Goal: Information Seeking & Learning: Learn about a topic

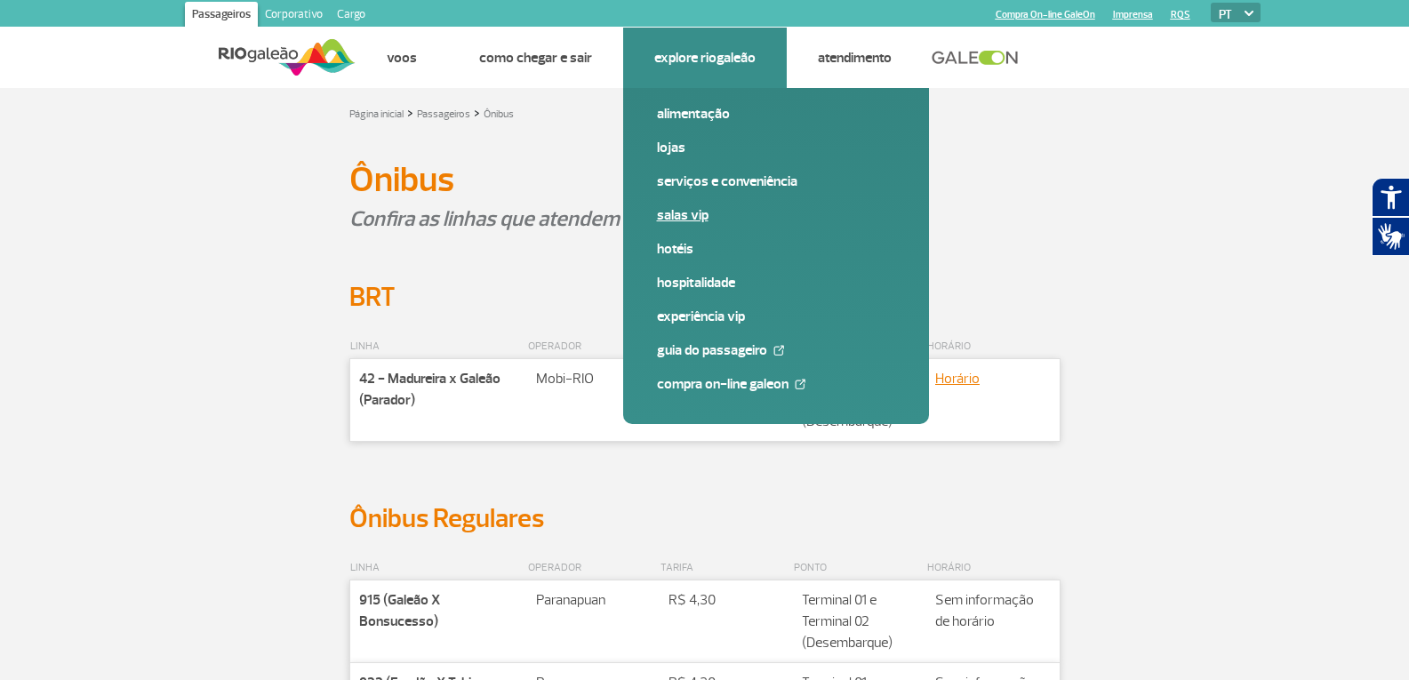
click at [684, 214] on link "Salas VIP" at bounding box center [776, 215] width 238 height 20
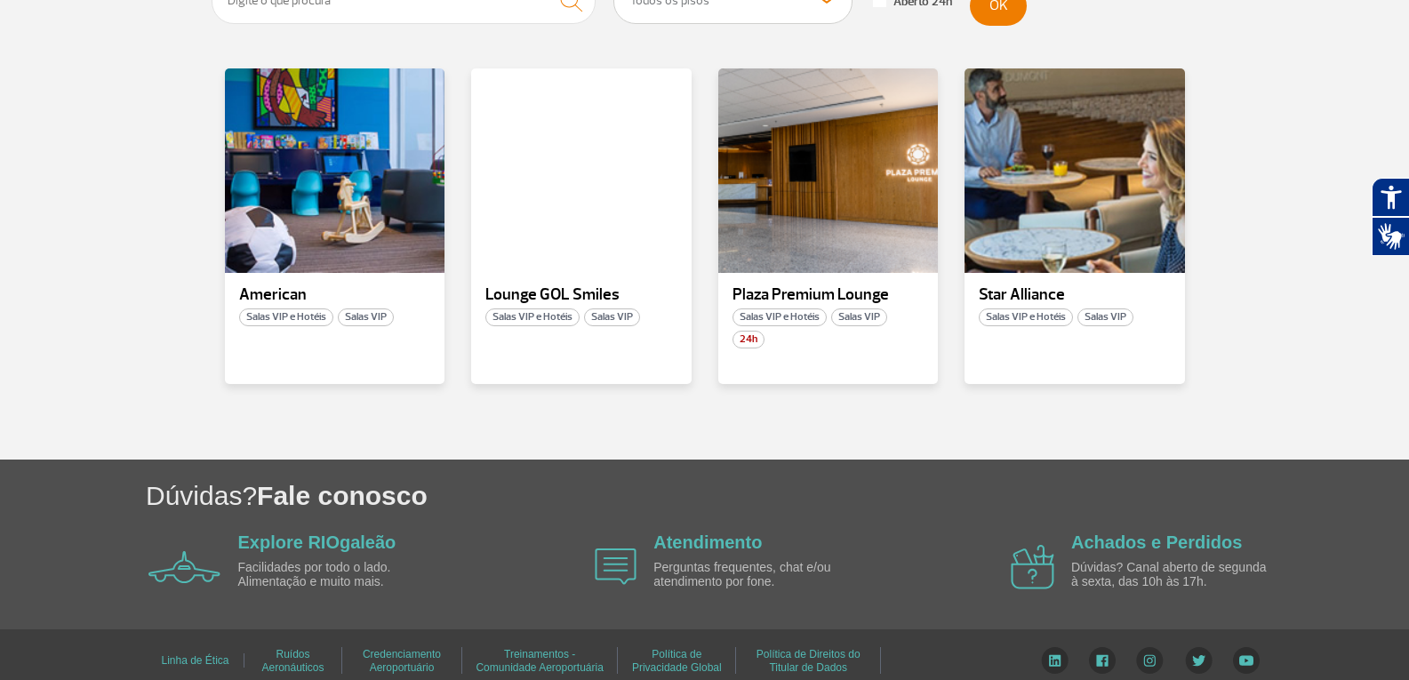
scroll to position [403, 0]
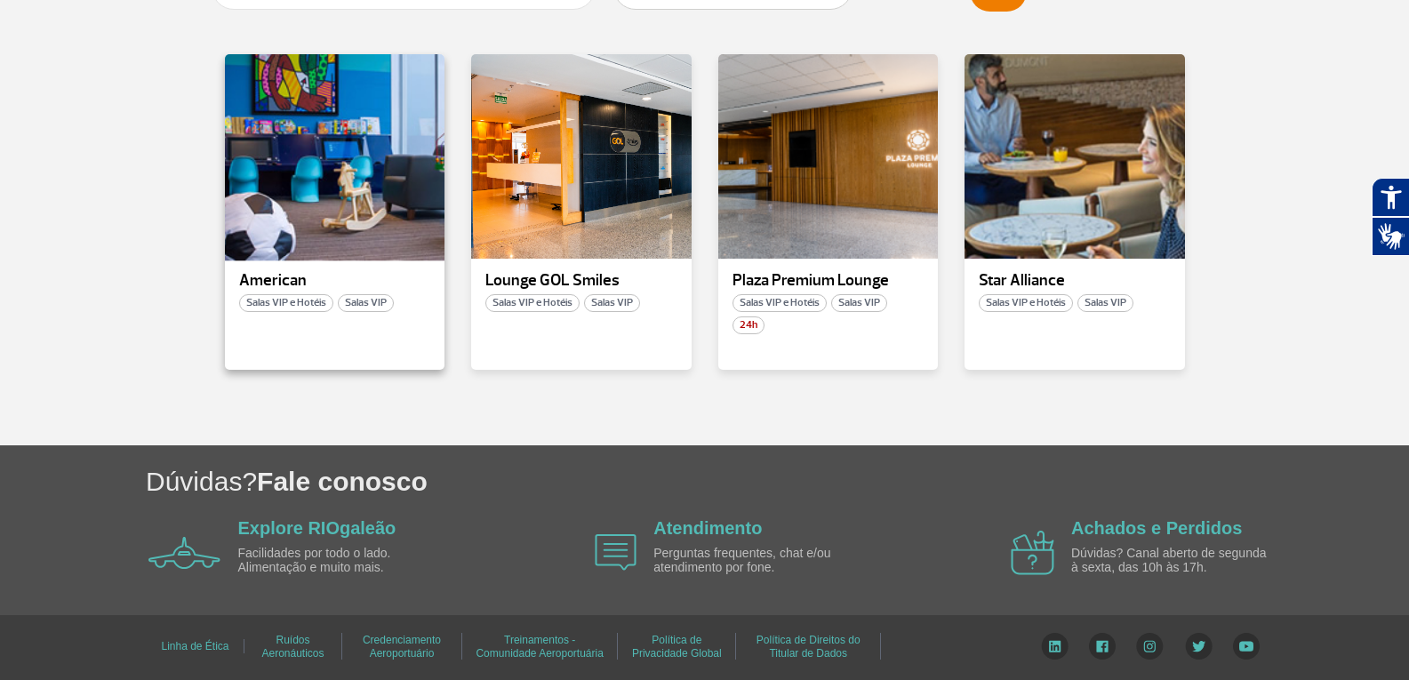
click at [307, 174] on div at bounding box center [334, 156] width 224 height 209
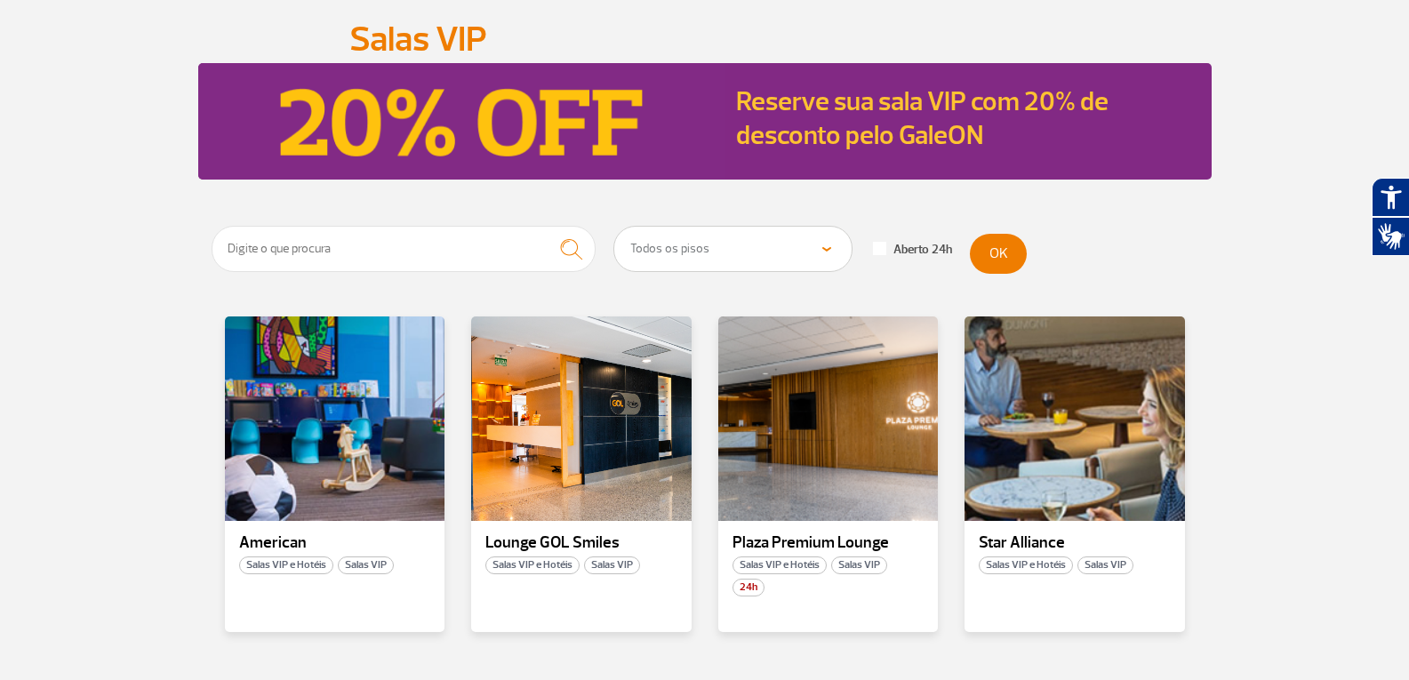
scroll to position [178, 0]
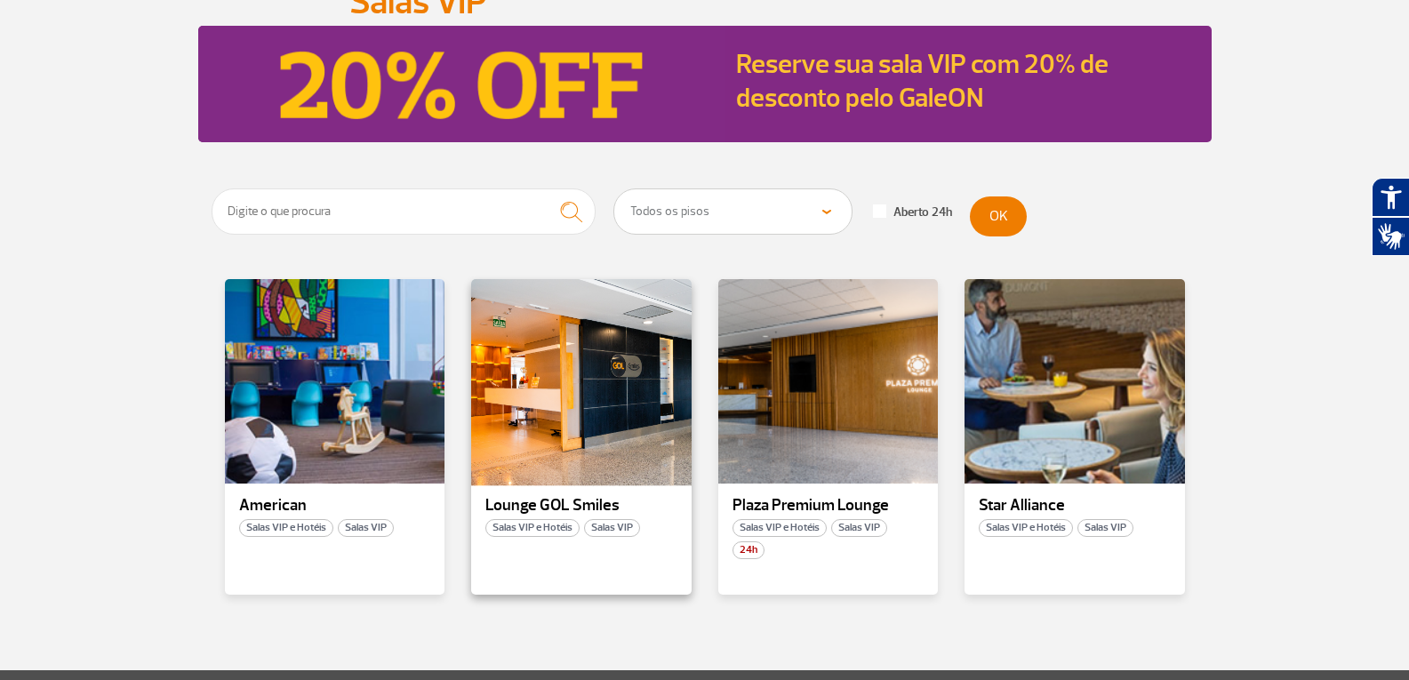
click at [590, 397] on div at bounding box center [581, 381] width 224 height 209
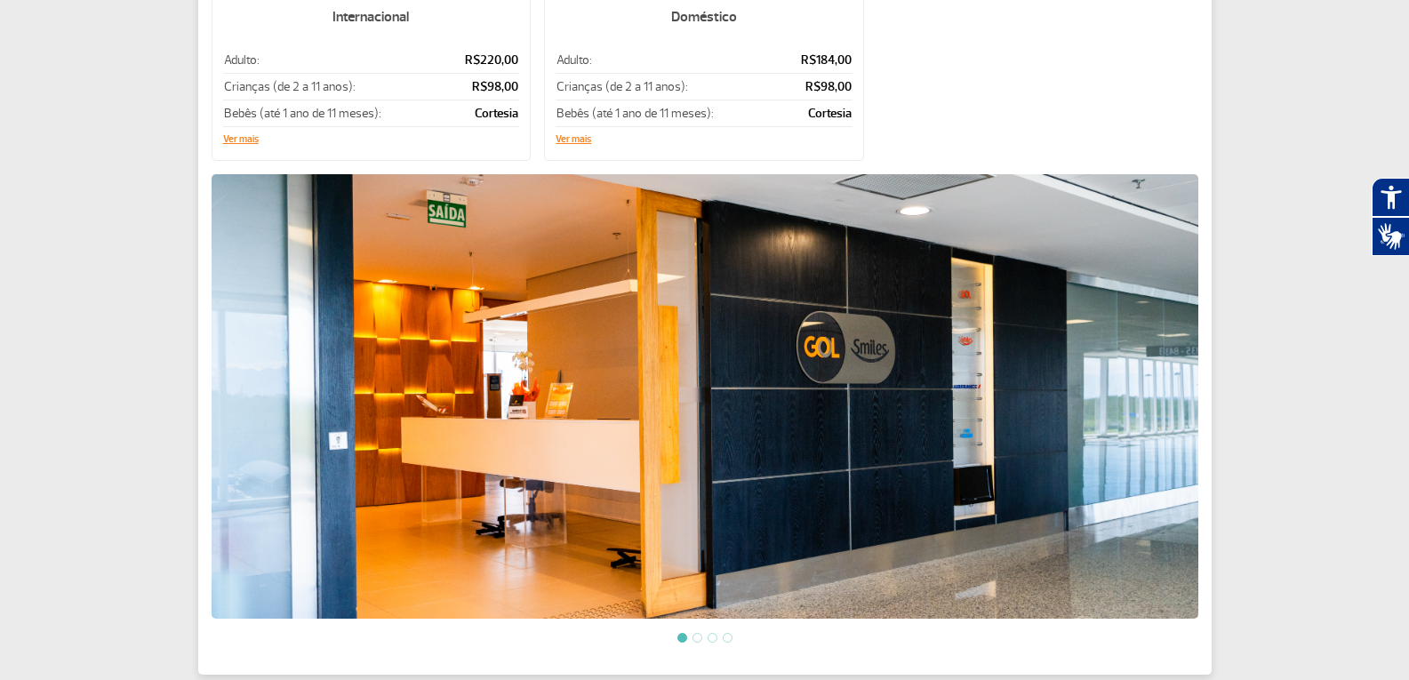
scroll to position [533, 0]
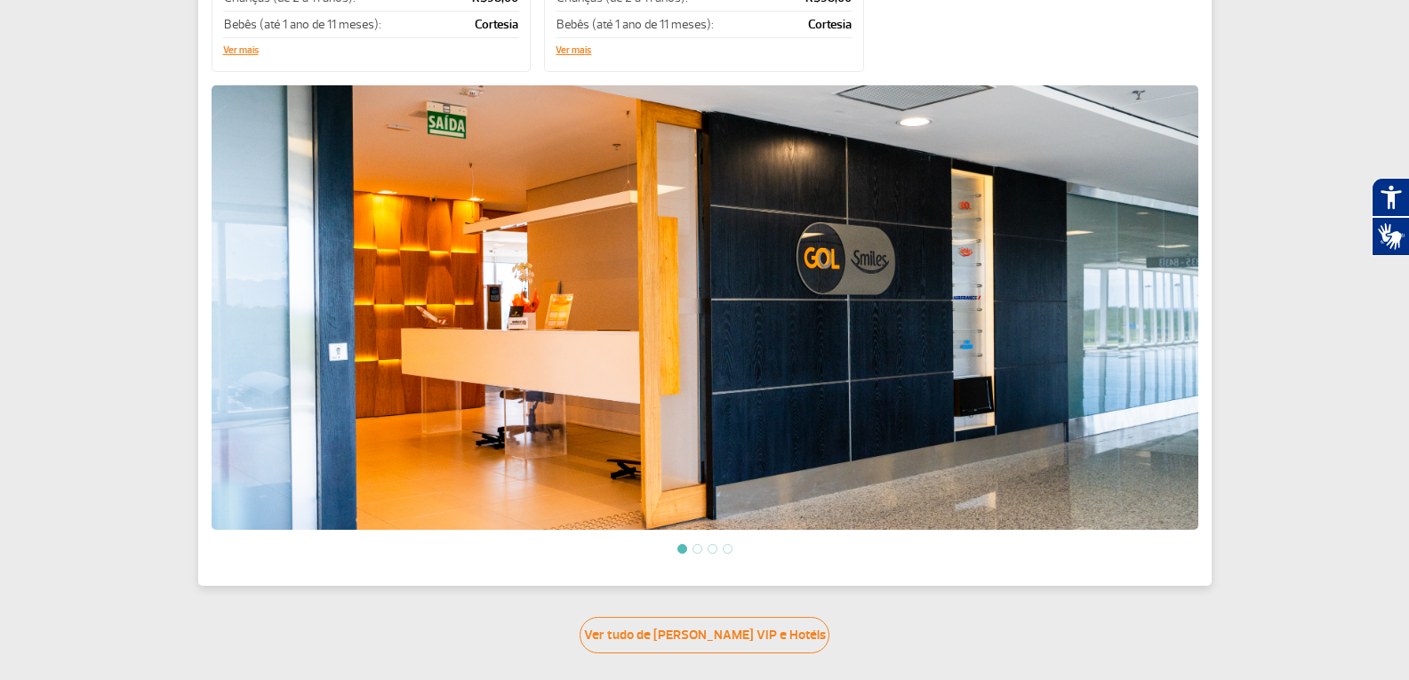
click at [700, 544] on li at bounding box center [697, 549] width 10 height 10
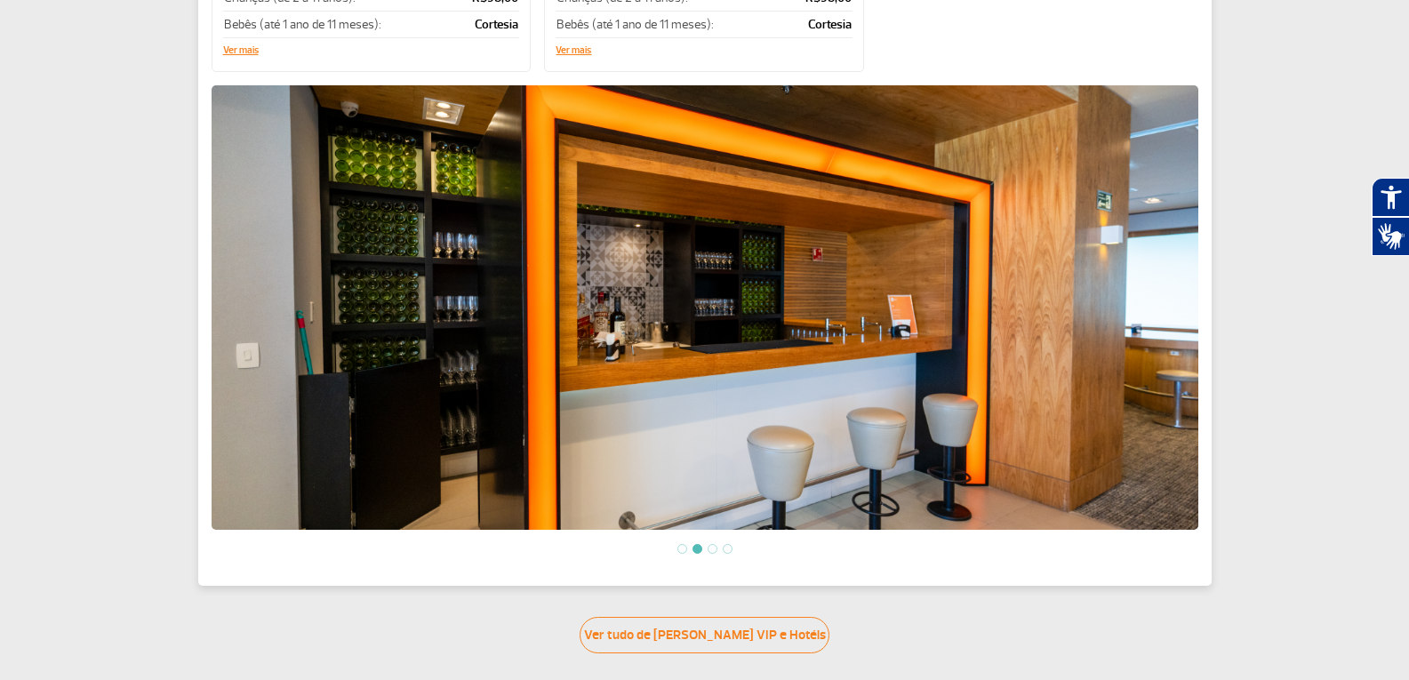
click at [712, 545] on li at bounding box center [712, 549] width 10 height 10
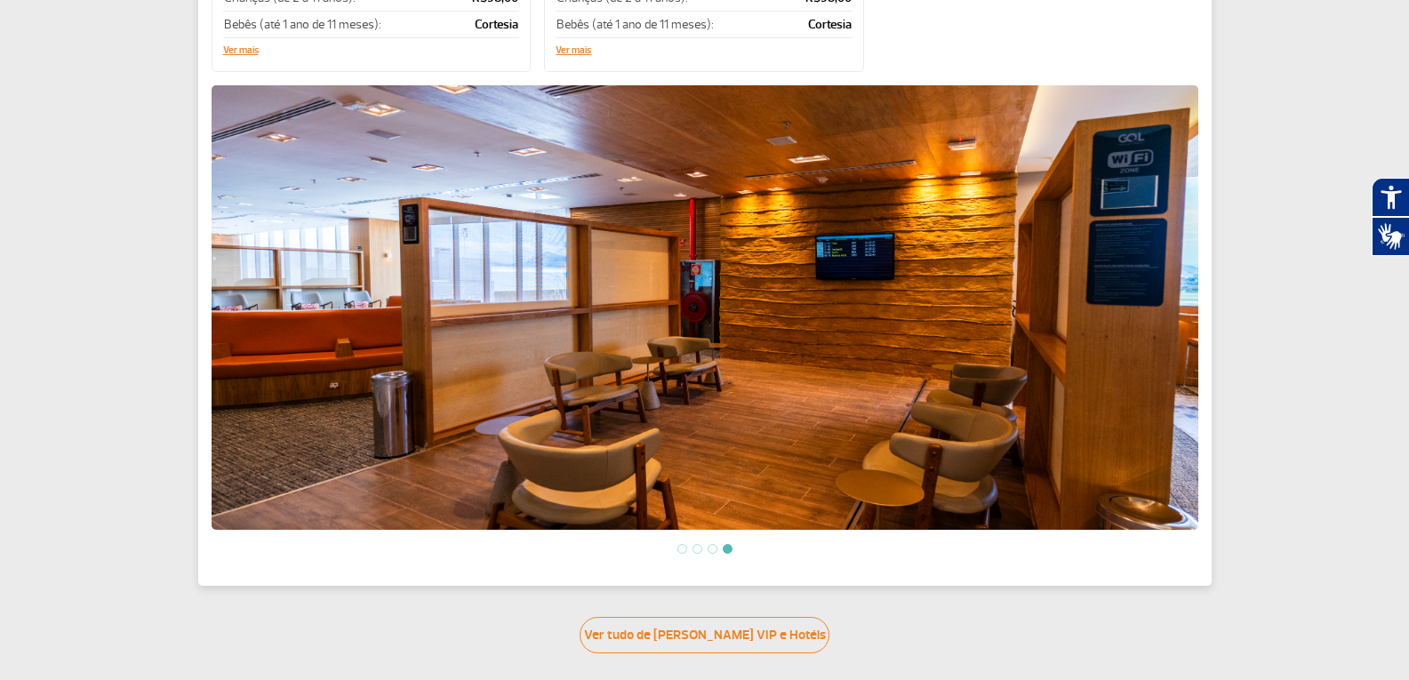
click at [712, 545] on li at bounding box center [712, 549] width 10 height 10
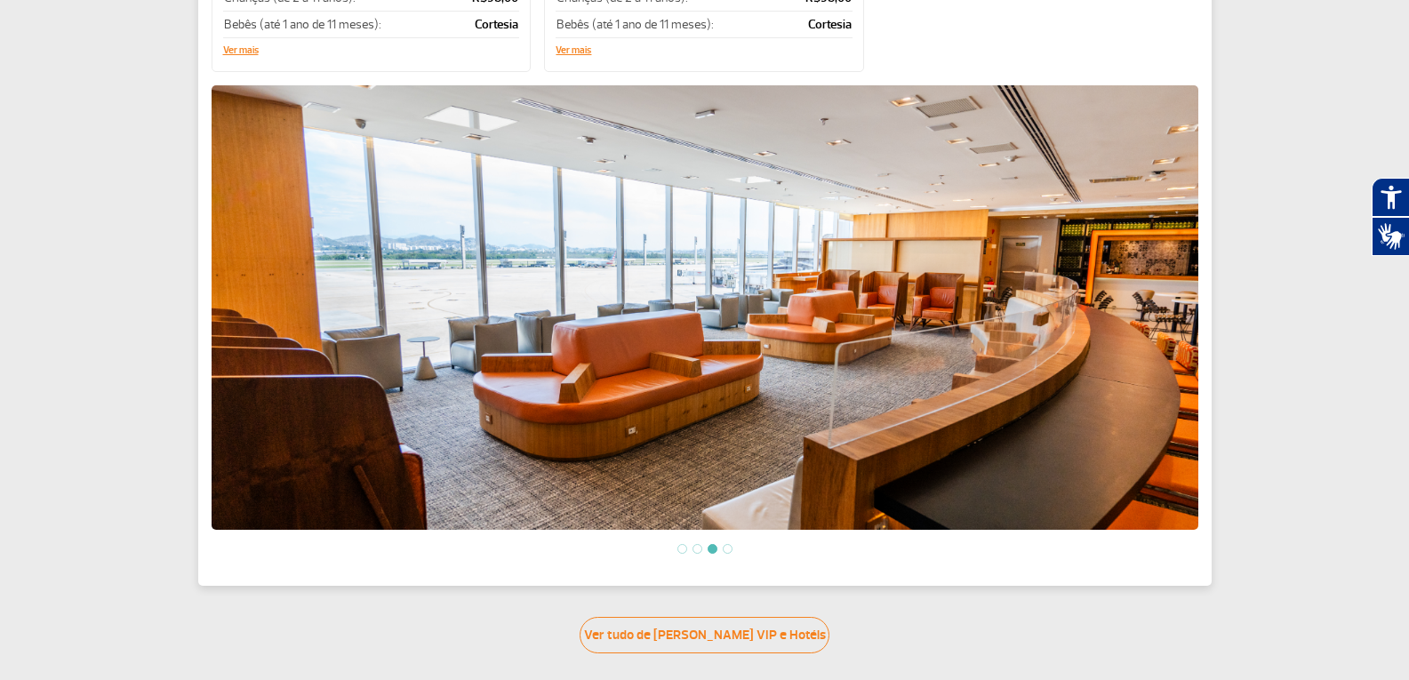
click at [729, 544] on li at bounding box center [728, 549] width 10 height 10
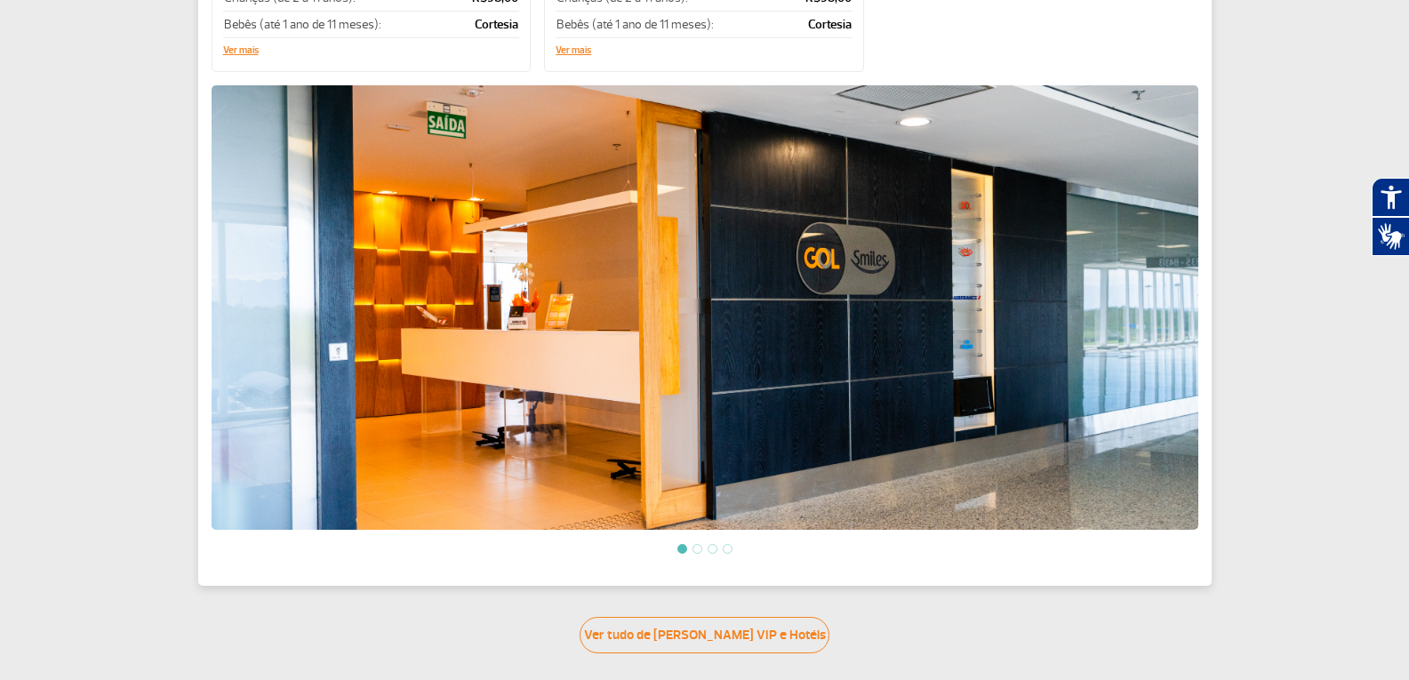
click at [729, 544] on li at bounding box center [728, 549] width 10 height 10
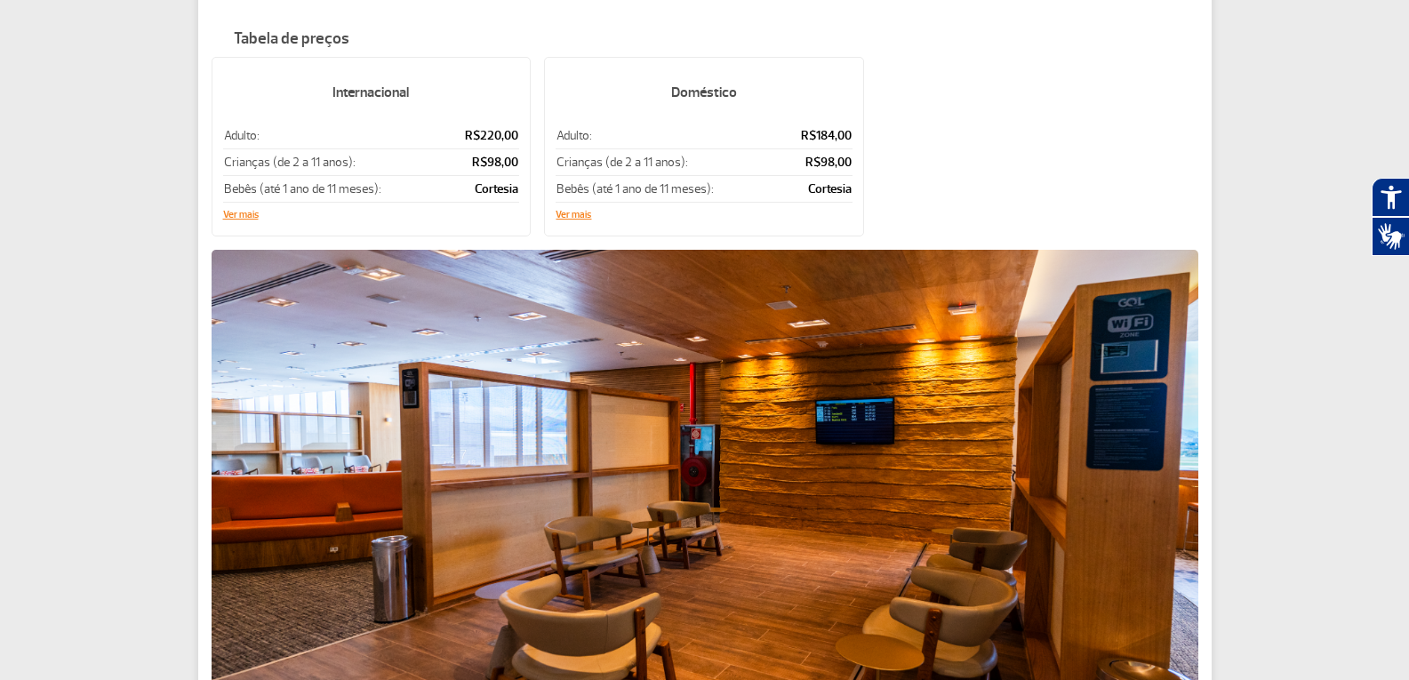
scroll to position [355, 0]
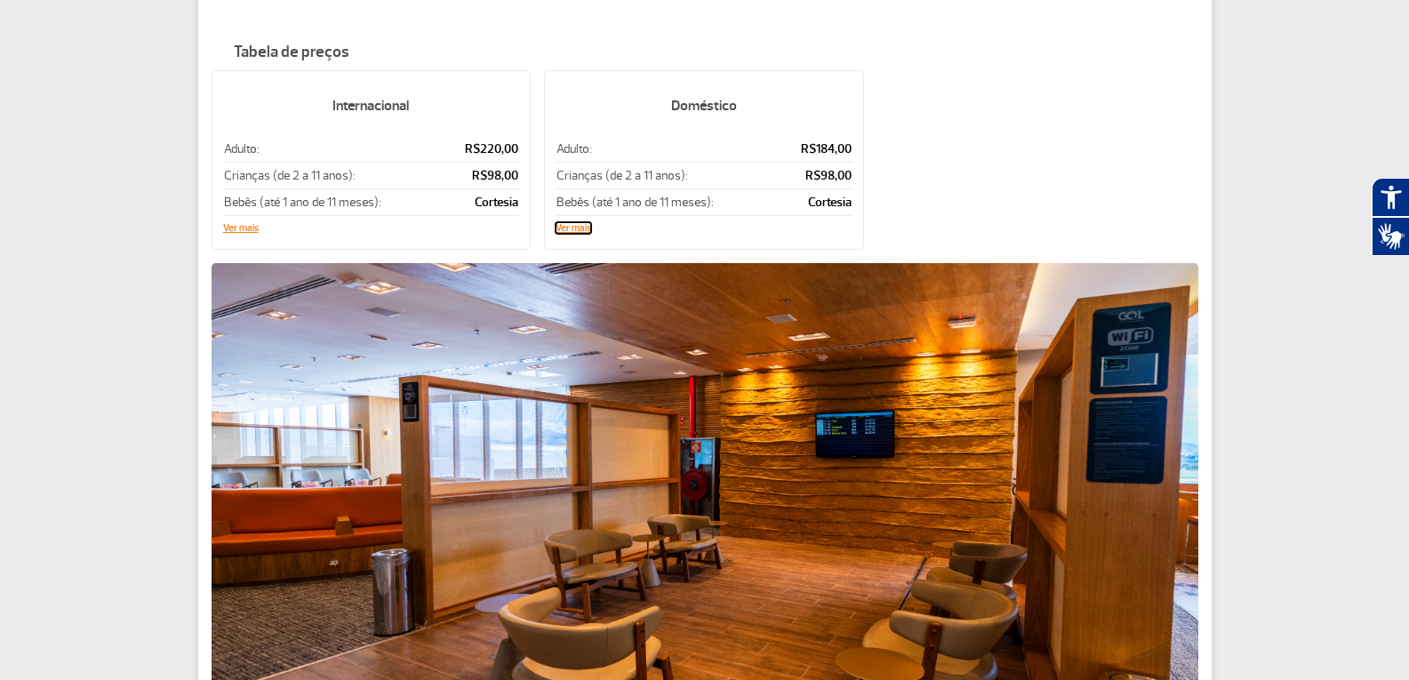
click at [569, 223] on button "Ver mais" at bounding box center [573, 228] width 36 height 11
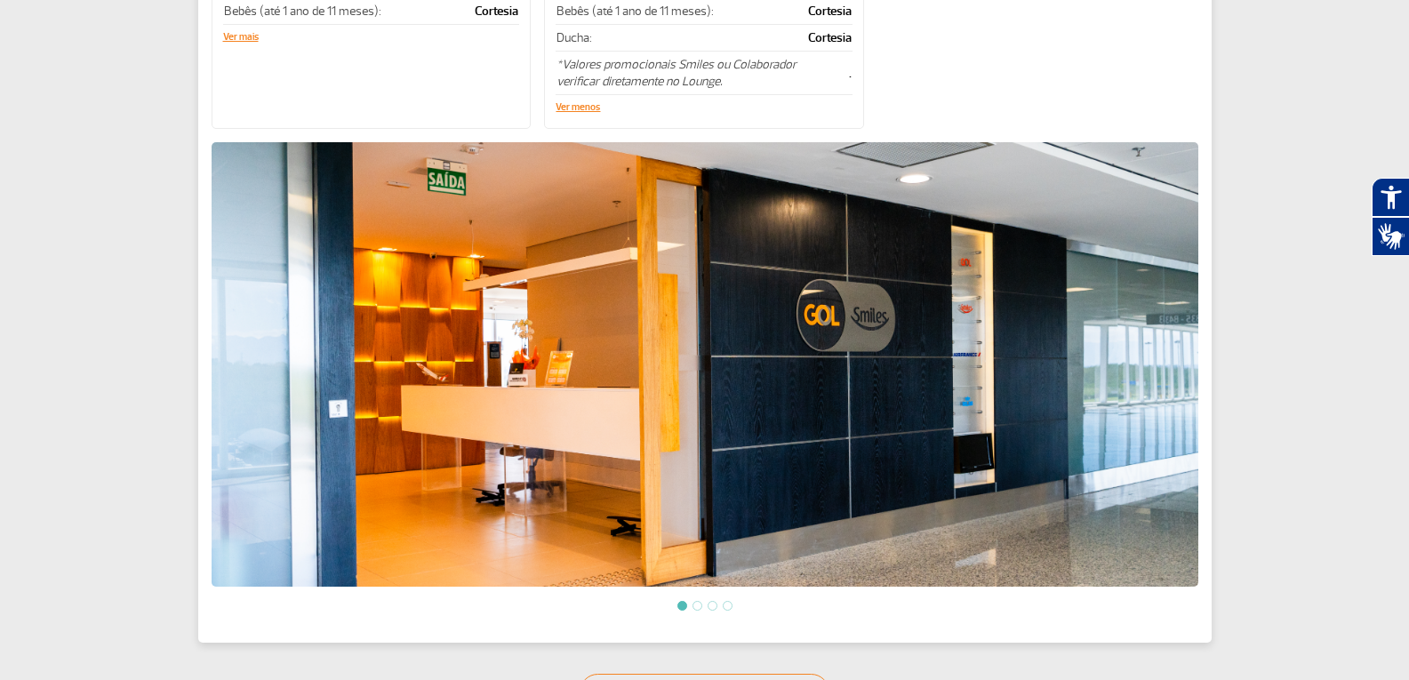
scroll to position [886, 0]
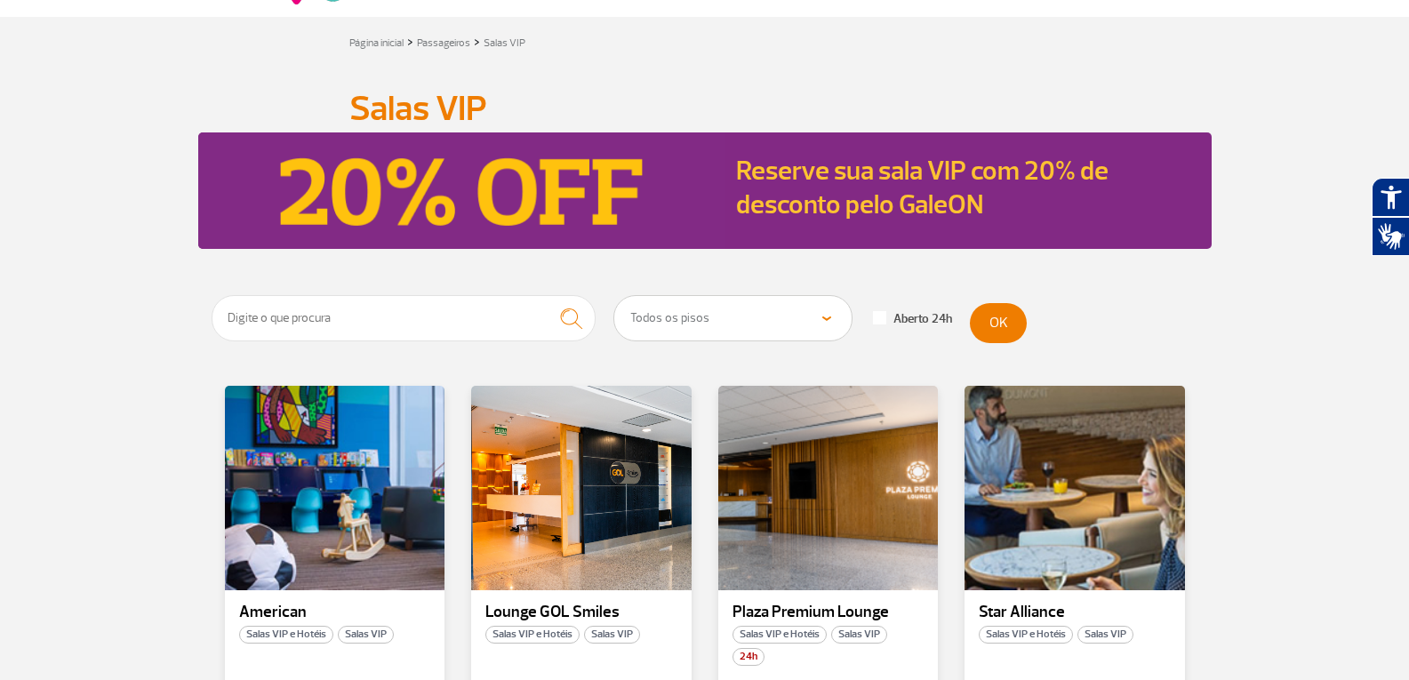
scroll to position [178, 0]
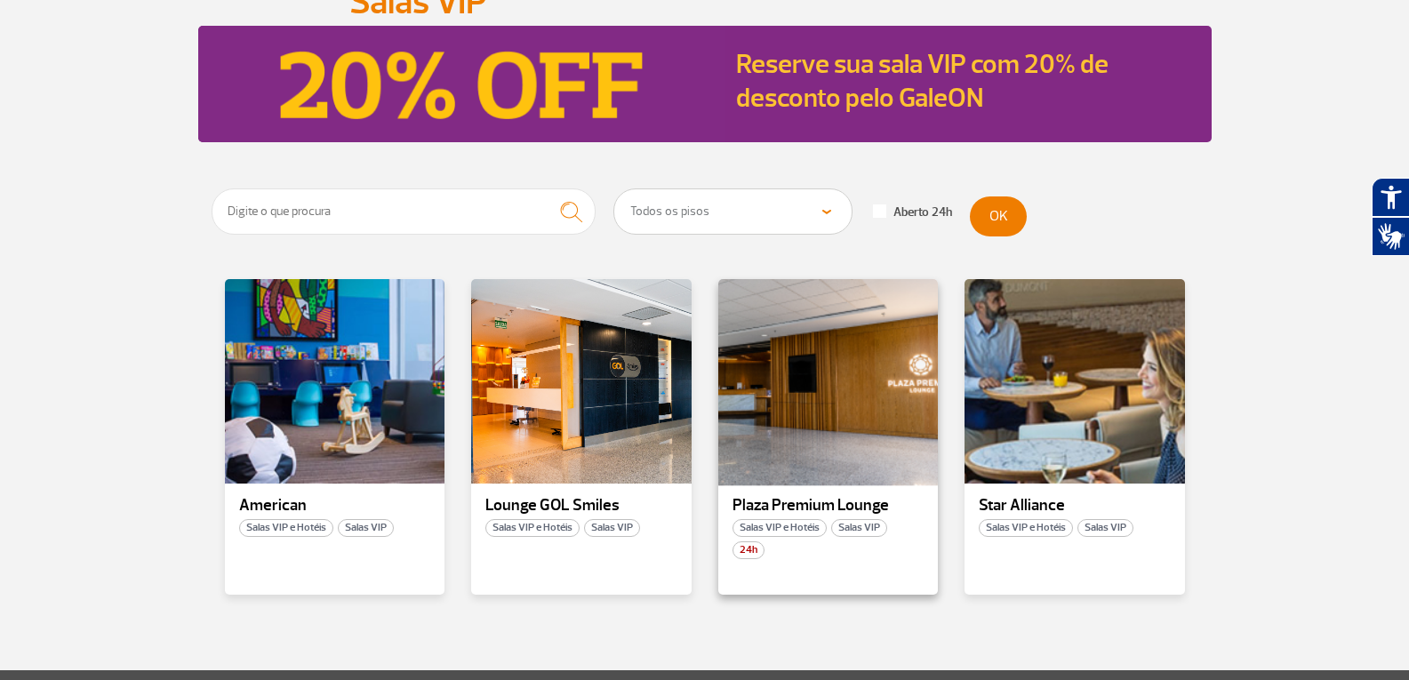
click at [801, 423] on div at bounding box center [827, 381] width 224 height 209
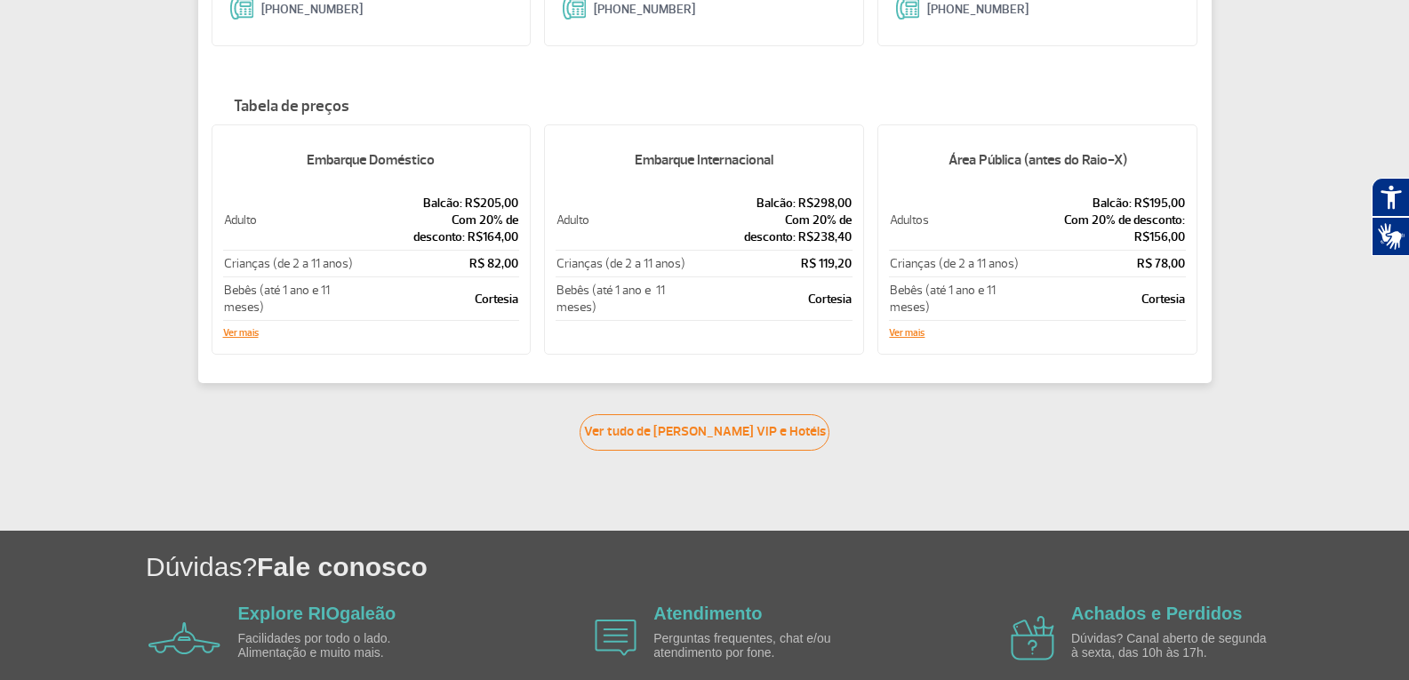
scroll to position [355, 0]
click at [763, 437] on link "Ver tudo de [PERSON_NAME] VIP e Hotéis" at bounding box center [704, 431] width 250 height 36
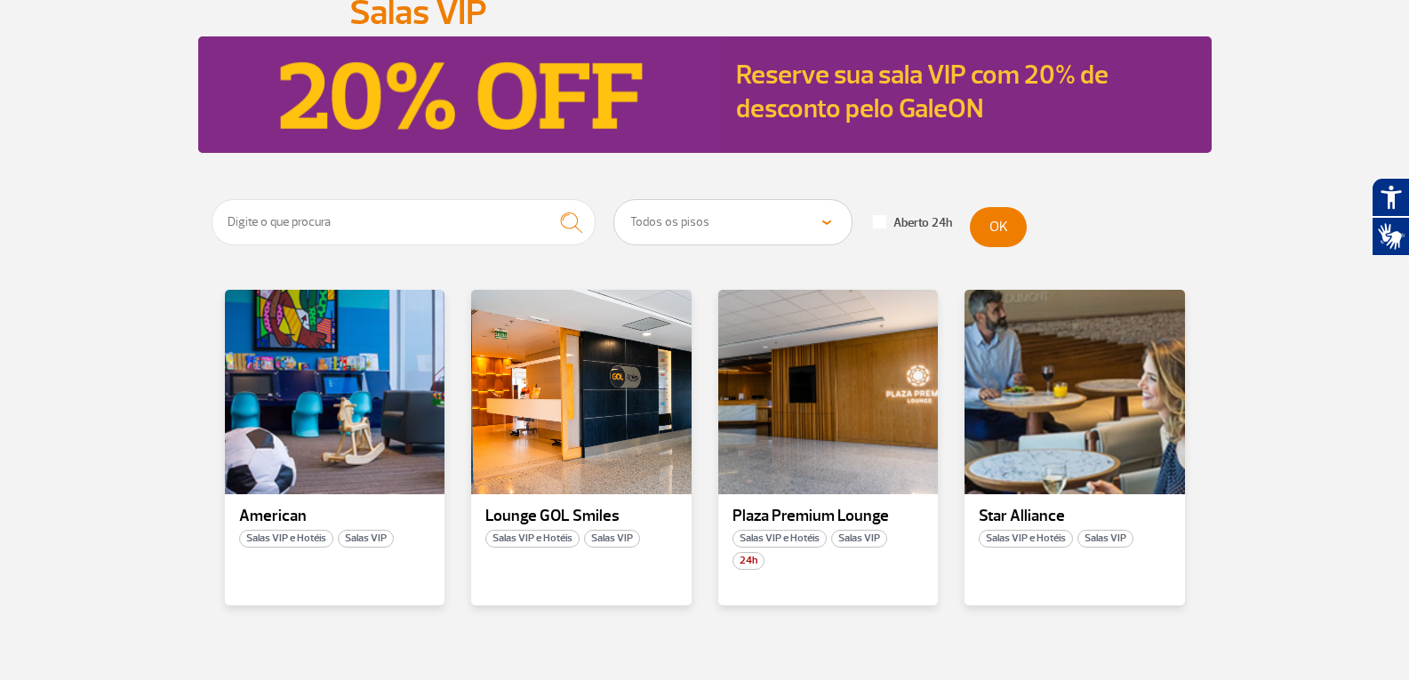
scroll to position [178, 0]
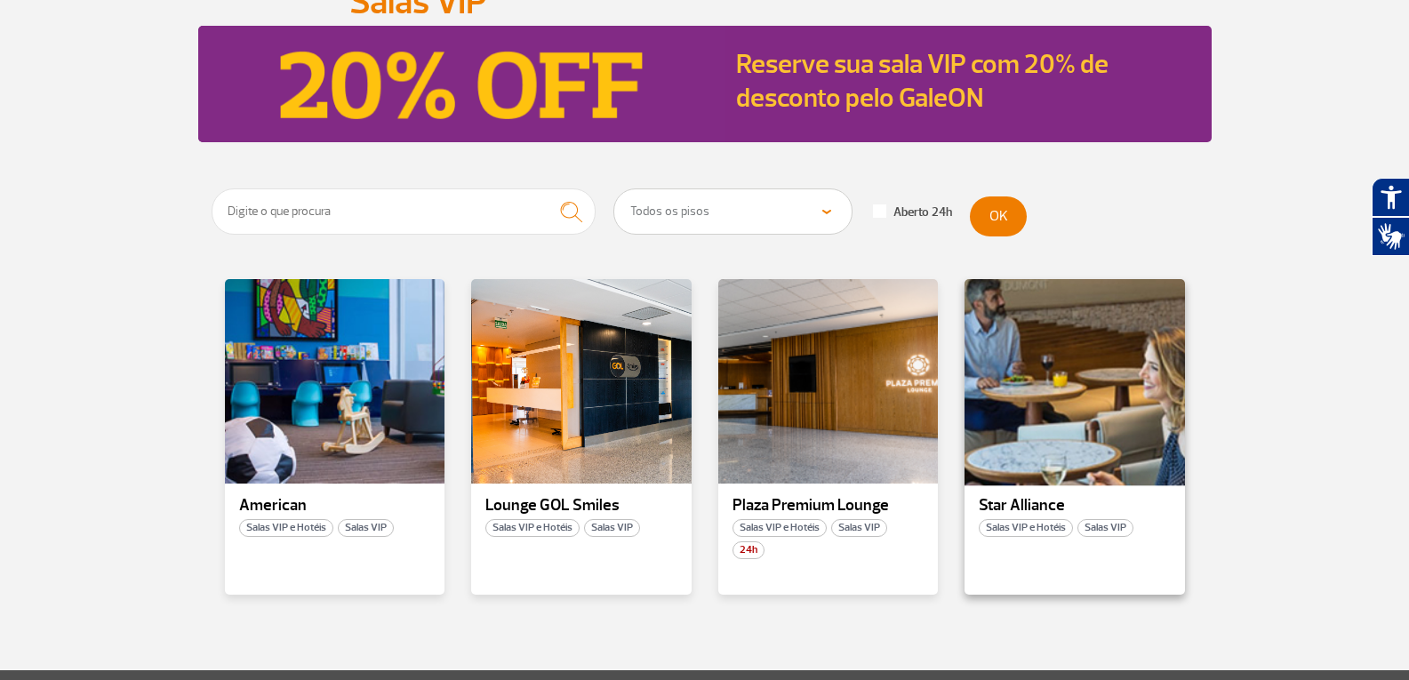
click at [1061, 437] on div at bounding box center [1074, 381] width 224 height 209
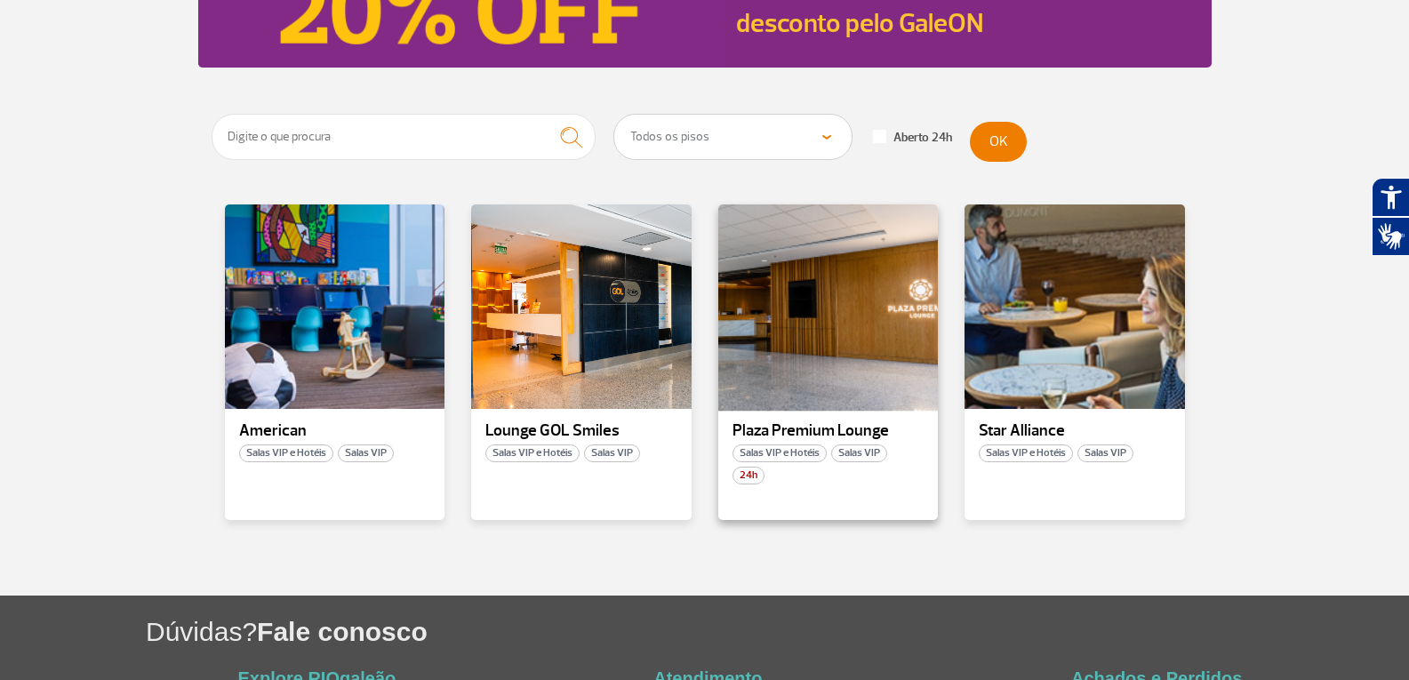
scroll to position [267, 0]
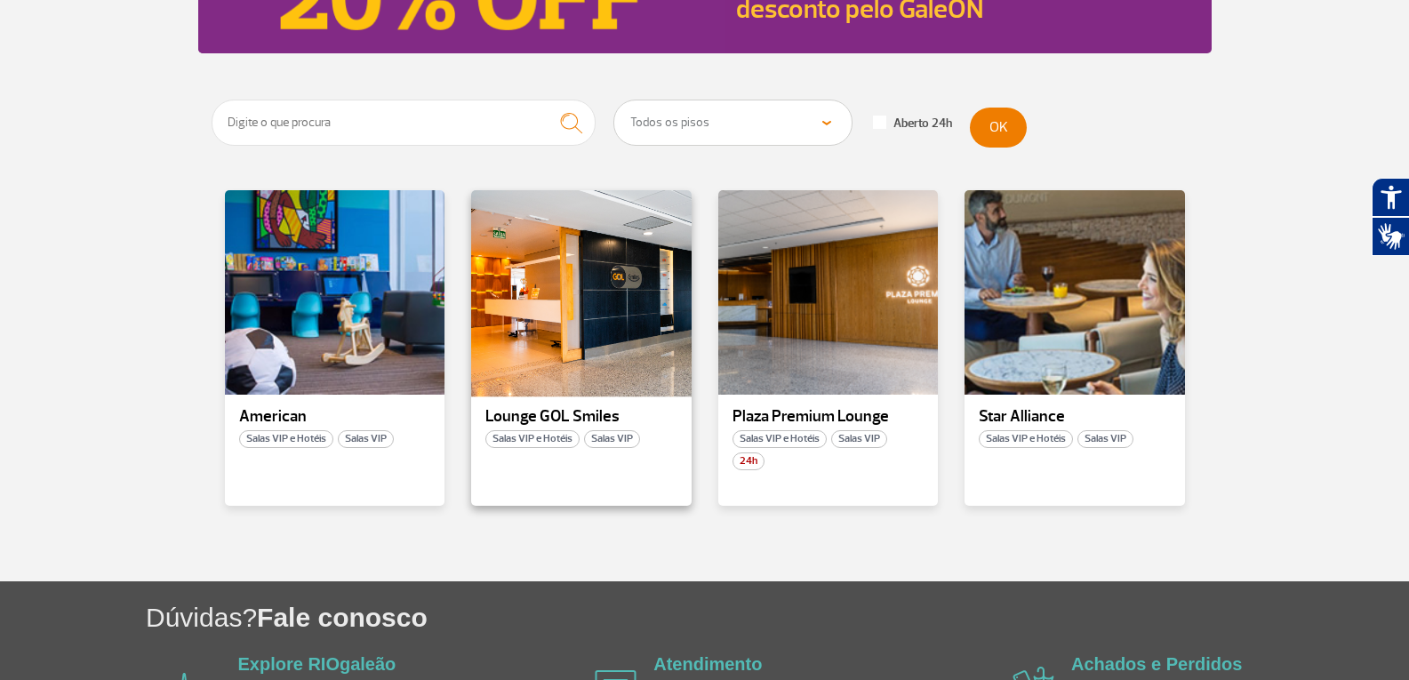
click at [579, 323] on div at bounding box center [581, 292] width 224 height 209
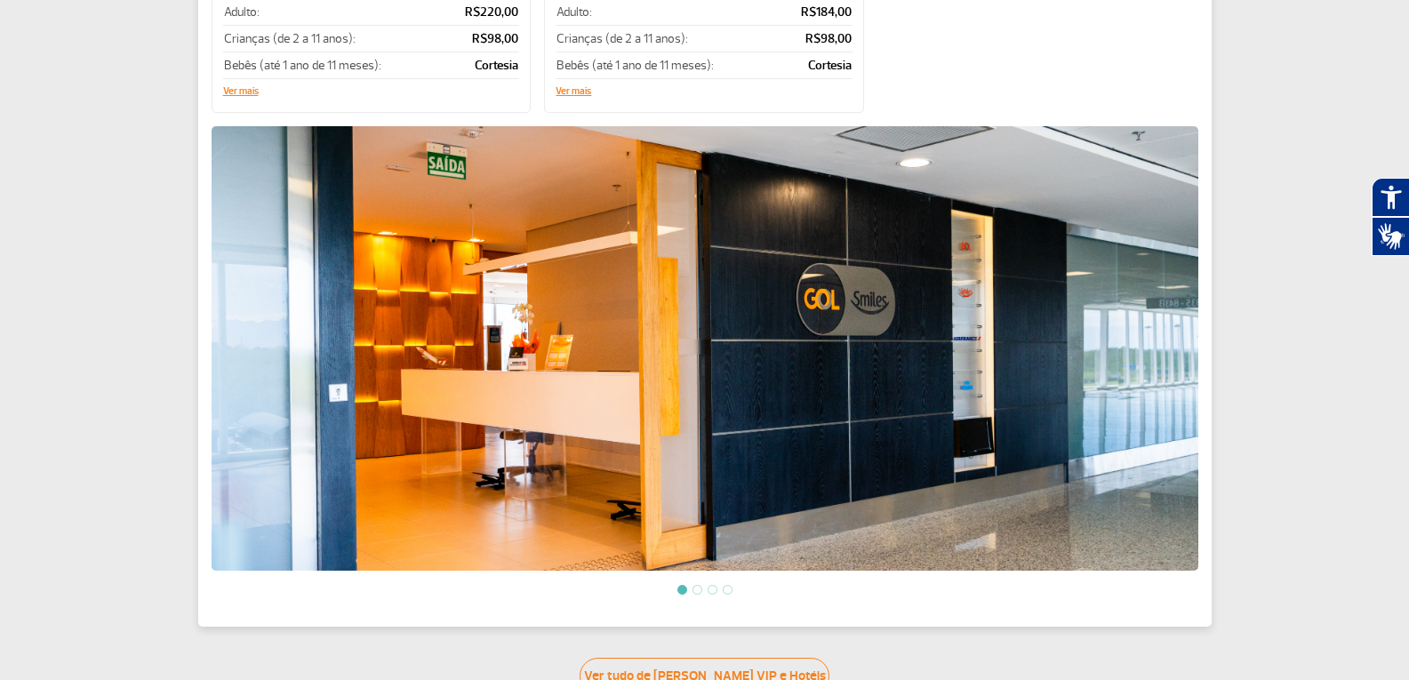
scroll to position [533, 0]
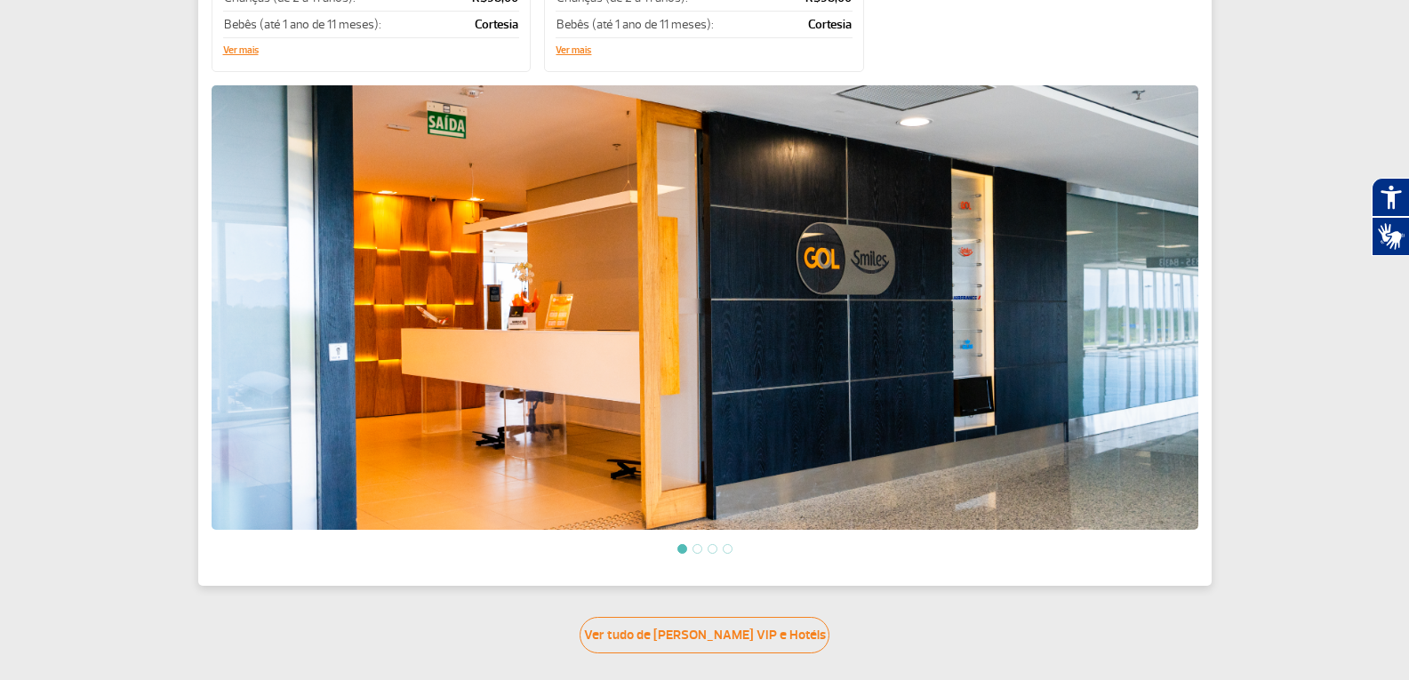
click at [696, 544] on li at bounding box center [697, 549] width 10 height 10
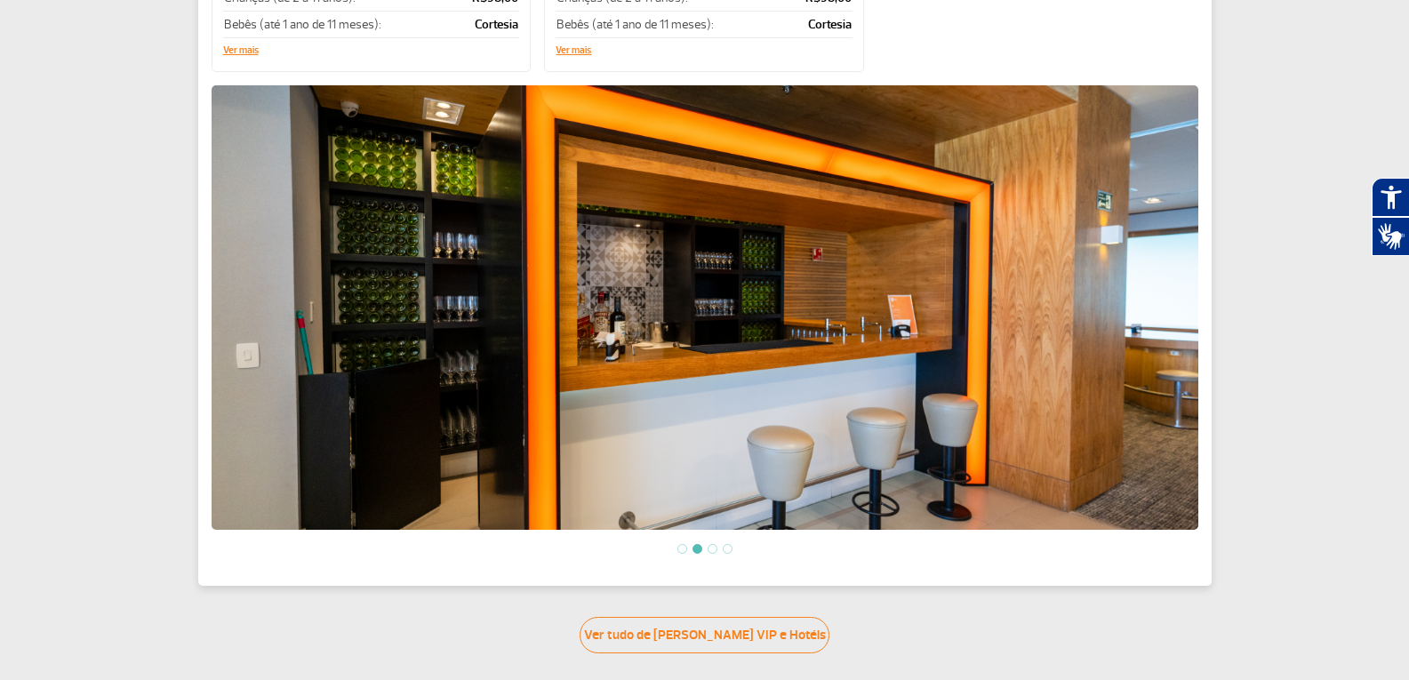
click at [710, 544] on li at bounding box center [712, 549] width 10 height 10
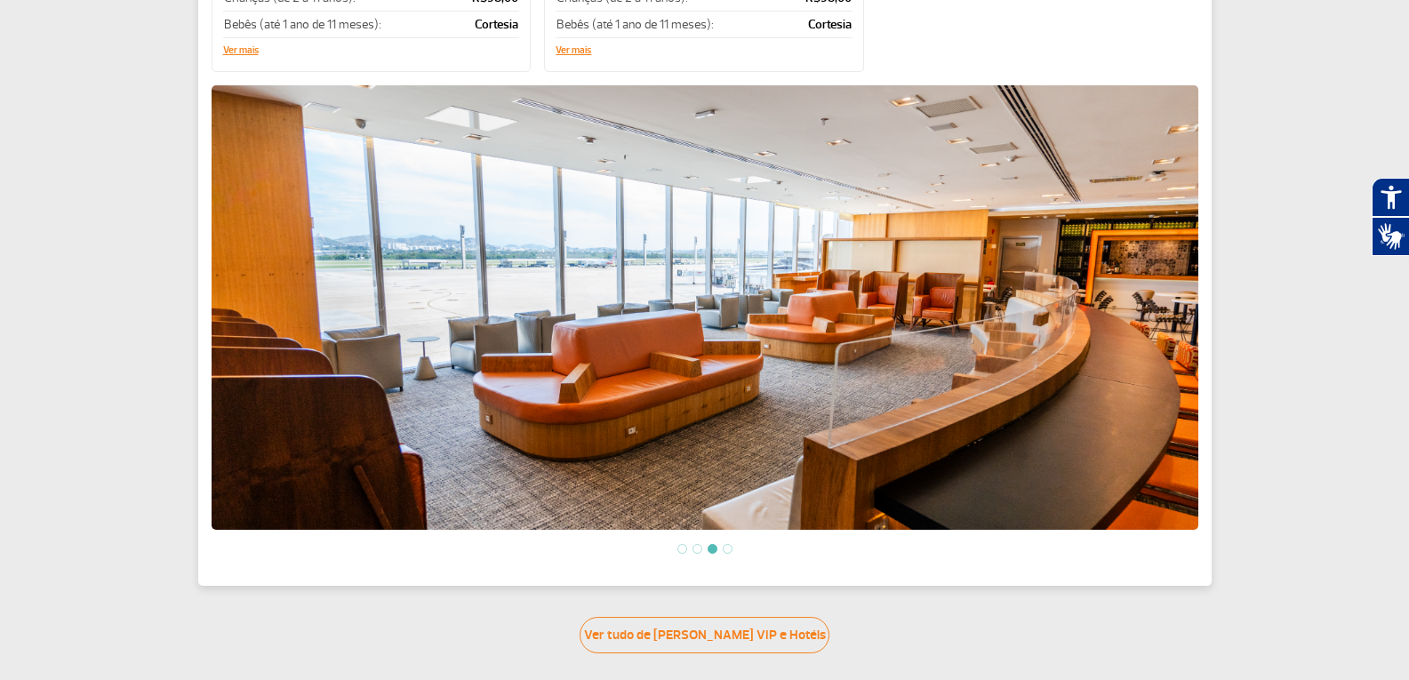
click at [727, 546] on li at bounding box center [728, 549] width 10 height 10
